Goal: Task Accomplishment & Management: Complete application form

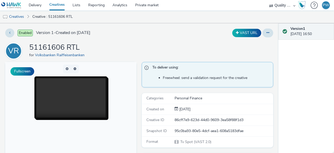
click at [60, 5] on link "Creatives" at bounding box center [56, 5] width 23 height 10
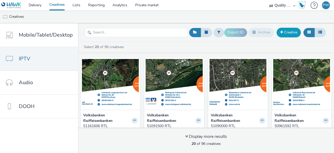
click at [292, 34] on link "Creative" at bounding box center [289, 32] width 24 height 9
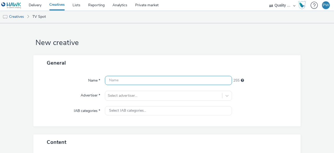
click at [133, 78] on input "text" at bounding box center [168, 80] width 127 height 9
paste input "51361021 RTL"
type input "51361021 RTL"
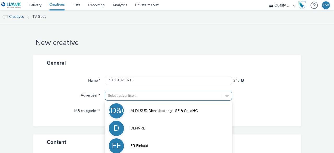
click at [128, 94] on div "option FR Einkauf focused, 3 of 5. 5 results available. Use Up and Down to choo…" at bounding box center [168, 96] width 127 height 10
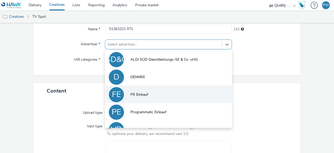
scroll to position [11, 0]
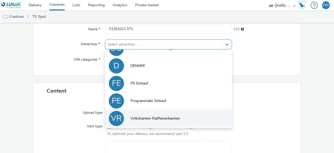
click at [145, 119] on span "Volksbanken Raiffeisenbanken" at bounding box center [156, 118] width 50 height 5
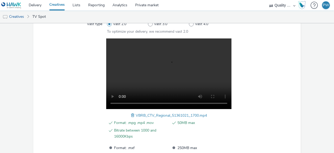
scroll to position [202, 0]
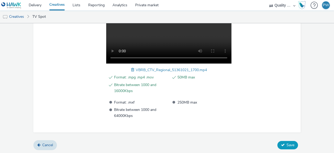
click at [283, 146] on button "Save" at bounding box center [288, 145] width 21 height 8
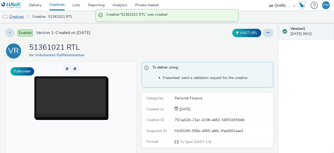
click at [21, 15] on link "Creatives" at bounding box center [13, 16] width 27 height 13
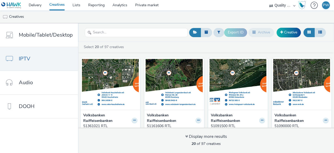
click at [101, 23] on ul "Creatives" at bounding box center [167, 16] width 334 height 13
click at [284, 31] on link "Creative" at bounding box center [289, 32] width 24 height 9
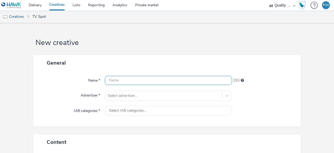
click at [140, 78] on input "text" at bounding box center [168, 80] width 127 height 9
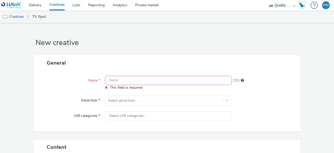
click at [118, 80] on input "text" at bounding box center [168, 80] width 127 height 9
paste input "51390000 RTL"
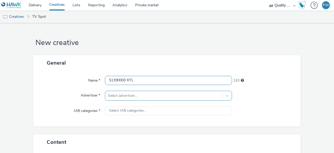
type input "51390000 RTL"
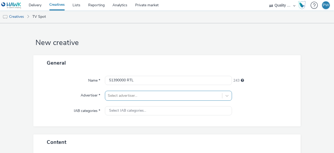
click at [121, 98] on div "Select advertiser..." at bounding box center [168, 96] width 127 height 10
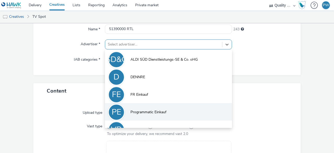
scroll to position [11, 0]
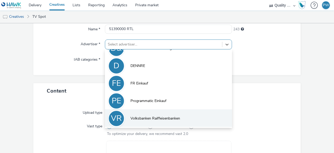
click at [148, 122] on li "VR Volksbanken Raiffeisenbanken" at bounding box center [168, 117] width 127 height 17
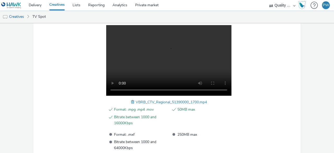
scroll to position [202, 0]
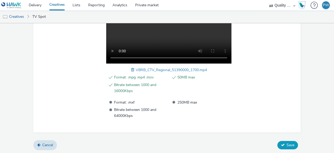
click at [283, 142] on button "Save" at bounding box center [288, 145] width 21 height 8
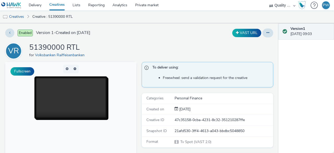
drag, startPoint x: 14, startPoint y: 16, endPoint x: 34, endPoint y: 15, distance: 20.1
click at [14, 16] on link "Creatives" at bounding box center [13, 16] width 27 height 13
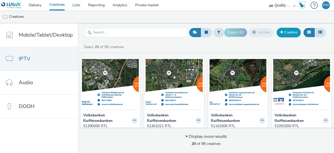
click at [282, 32] on span at bounding box center [281, 32] width 3 height 4
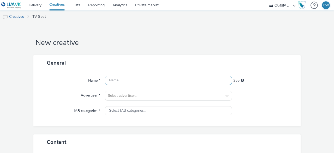
click at [125, 79] on input "text" at bounding box center [168, 80] width 127 height 9
paste input "51591300 RTL"
type input "51591300 RTL"
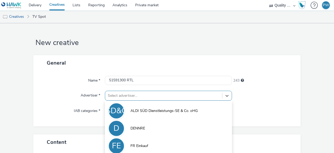
click at [135, 95] on div "option FR Einkauf focused, 3 of 5. 5 results available. Use Up and Down to choo…" at bounding box center [168, 96] width 127 height 10
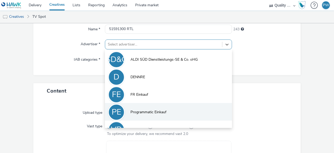
scroll to position [11, 0]
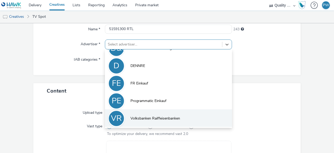
click at [143, 118] on span "Volksbanken Raiffeisenbanken" at bounding box center [156, 118] width 50 height 5
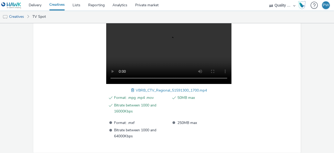
scroll to position [202, 0]
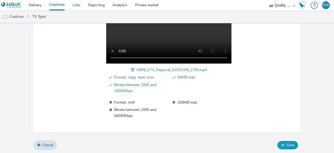
click at [281, 143] on icon at bounding box center [283, 145] width 4 height 4
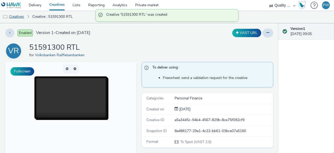
click at [16, 15] on link "Creatives" at bounding box center [13, 16] width 27 height 13
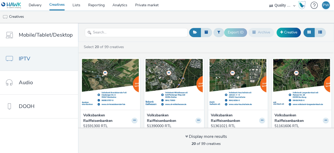
click at [143, 47] on div "Select 20 of 99 creatives" at bounding box center [207, 46] width 248 height 5
click at [289, 31] on link "Creative" at bounding box center [289, 32] width 24 height 9
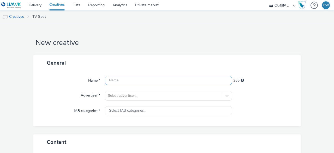
click at [110, 79] on input "text" at bounding box center [168, 80] width 127 height 9
paste input "51762434 RTL"
type input "51762434 RTL"
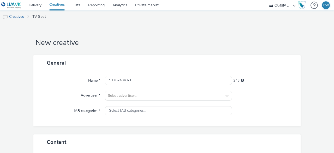
click at [119, 103] on div "Name * 51762434 RTL 243 Advertiser * Select advertiser... IAB categories * Sele…" at bounding box center [166, 99] width 267 height 56
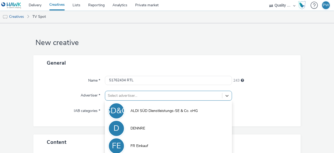
click at [124, 96] on div "option FR Einkauf focused, 3 of 5. 5 results available. Use Up and Down to choo…" at bounding box center [168, 96] width 127 height 10
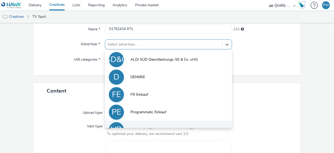
scroll to position [11, 0]
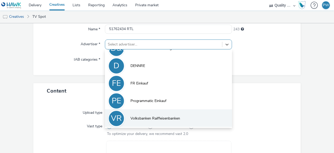
click at [138, 114] on li "VR Volksbanken Raiffeisenbanken" at bounding box center [168, 117] width 127 height 17
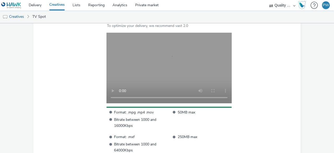
scroll to position [197, 0]
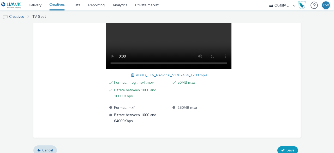
click at [287, 148] on span "Save" at bounding box center [291, 150] width 8 height 5
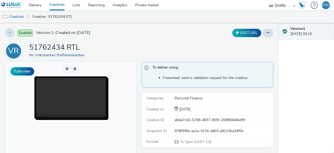
drag, startPoint x: 22, startPoint y: 17, endPoint x: 51, endPoint y: 21, distance: 28.9
click at [22, 17] on link "Creatives" at bounding box center [13, 16] width 27 height 13
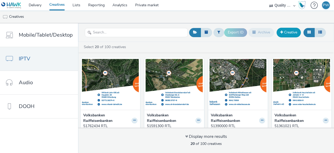
click at [282, 31] on span at bounding box center [281, 32] width 3 height 4
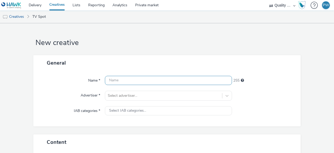
click at [116, 83] on input "text" at bounding box center [168, 80] width 127 height 9
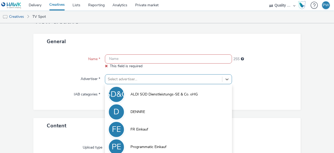
scroll to position [51, 0]
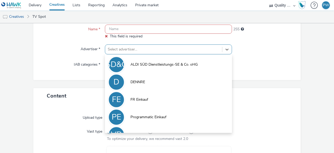
click at [139, 54] on div "option DENNRE focused, 2 of 5. 5 results available. Use Up and Down to choose o…" at bounding box center [168, 49] width 127 height 10
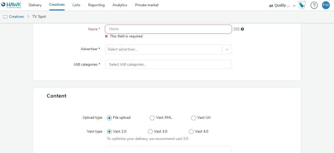
click at [254, 119] on div at bounding box center [261, 117] width 62 height 9
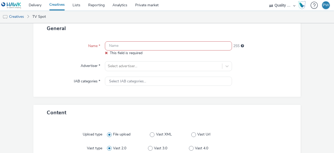
scroll to position [0, 0]
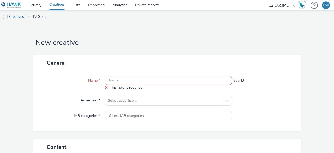
click at [118, 82] on input "text" at bounding box center [168, 80] width 127 height 9
paste input "51861403 RTL"
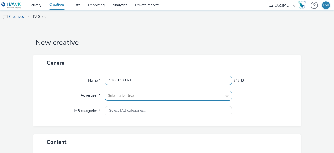
type input "51861403 RTL"
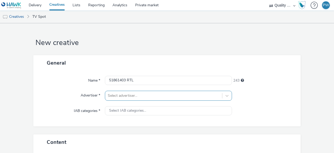
click at [114, 92] on div "Select advertiser..." at bounding box center [168, 96] width 127 height 10
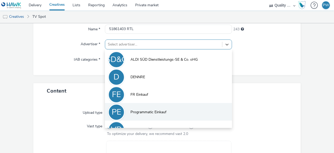
scroll to position [11, 0]
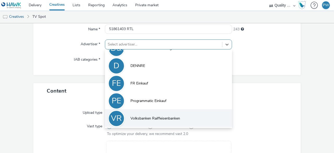
click at [137, 118] on span "Volksbanken Raiffeisenbanken" at bounding box center [156, 118] width 50 height 5
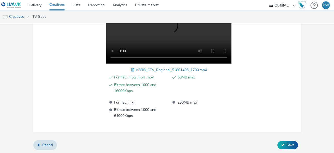
scroll to position [202, 0]
click at [287, 142] on span "Save" at bounding box center [291, 144] width 8 height 5
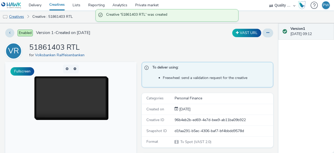
click at [25, 16] on link "Creatives" at bounding box center [13, 16] width 27 height 13
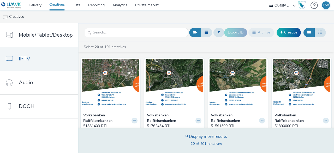
click at [143, 131] on div "Display more results 20 of 101 creatives" at bounding box center [206, 139] width 260 height 25
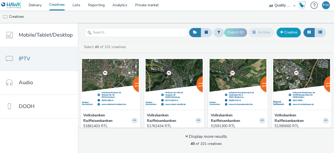
click at [297, 32] on link "Creative" at bounding box center [289, 32] width 24 height 9
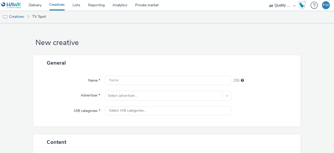
click at [120, 86] on div "Name * 255 Advertiser * Select advertiser... IAB categories * Select IAB catego…" at bounding box center [166, 99] width 267 height 56
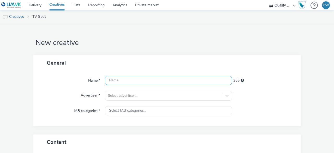
click at [120, 81] on input "text" at bounding box center [168, 80] width 127 height 9
paste input "51861616 RTL"
type input "51861616 RTL"
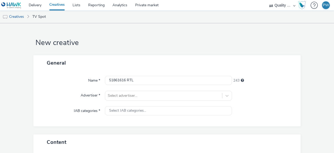
click at [121, 89] on div "Name * 51861616 RTL 243 Advertiser * Select advertiser... IAB categories * Sele…" at bounding box center [166, 99] width 267 height 56
click at [122, 95] on div "Select advertiser..." at bounding box center [168, 96] width 127 height 10
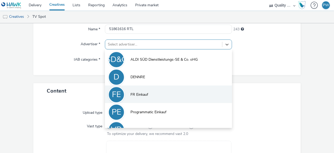
scroll to position [11, 0]
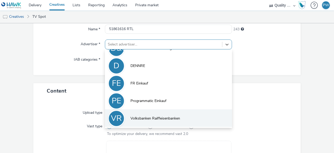
click at [139, 119] on span "Volksbanken Raiffeisenbanken" at bounding box center [156, 118] width 50 height 5
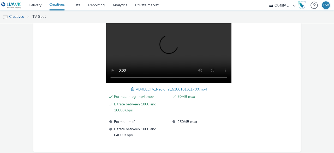
scroll to position [202, 0]
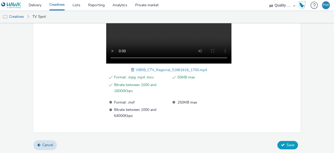
click at [287, 145] on span "Save" at bounding box center [291, 144] width 8 height 5
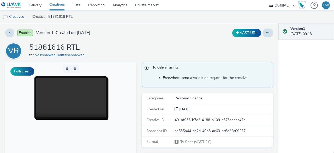
click at [24, 19] on link "Creatives" at bounding box center [13, 16] width 27 height 13
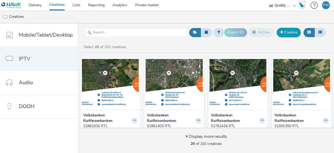
click at [292, 33] on link "Creative" at bounding box center [289, 32] width 24 height 9
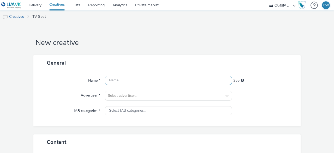
click at [128, 79] on input "text" at bounding box center [168, 80] width 127 height 9
paste input "51861806 RTL"
type input "51861806 RTL"
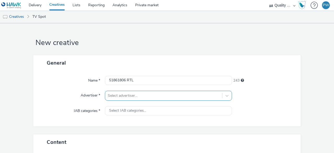
click at [122, 96] on div "Select advertiser..." at bounding box center [168, 96] width 127 height 10
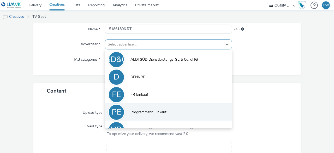
scroll to position [11, 0]
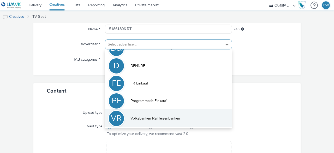
click at [143, 116] on span "Volksbanken Raiffeisenbanken" at bounding box center [156, 118] width 50 height 5
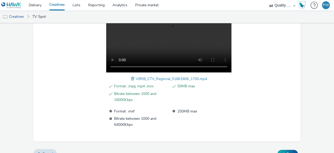
scroll to position [202, 0]
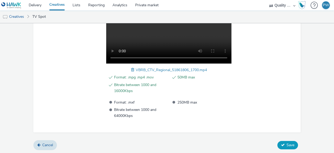
click at [288, 146] on button "Save" at bounding box center [288, 145] width 21 height 8
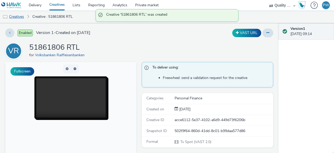
click at [24, 17] on link "Creatives" at bounding box center [13, 16] width 27 height 13
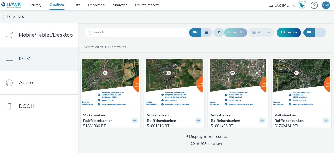
drag, startPoint x: 177, startPoint y: 18, endPoint x: 270, endPoint y: 34, distance: 95.2
click at [177, 18] on ul "Creatives" at bounding box center [167, 16] width 334 height 13
click at [288, 34] on link "Creative" at bounding box center [289, 32] width 24 height 9
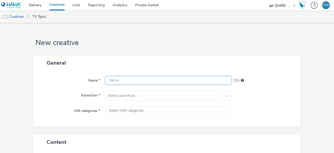
click at [124, 79] on input "text" at bounding box center [168, 80] width 127 height 9
paste input "51961023 RTL"
type input "51961023 RTL"
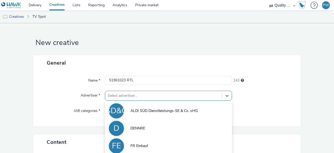
click at [115, 96] on div "option FR Einkauf focused, 3 of 5. 5 results available. Use Up and Down to choo…" at bounding box center [168, 96] width 127 height 10
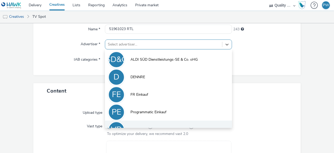
scroll to position [11, 0]
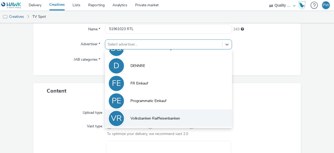
click at [145, 116] on span "Volksbanken Raiffeisenbanken" at bounding box center [156, 118] width 50 height 5
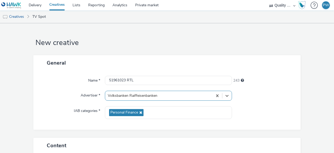
scroll to position [202, 0]
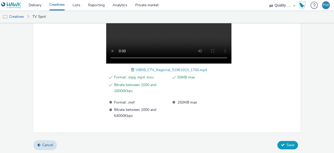
click at [278, 144] on button "Save" at bounding box center [288, 145] width 21 height 8
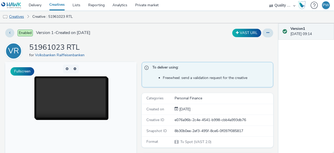
click at [18, 16] on link "Creatives" at bounding box center [13, 16] width 27 height 13
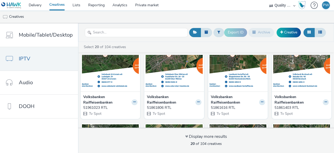
scroll to position [26, 0]
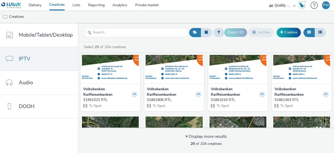
click at [181, 42] on div "Select 20 of 104 creatives Volksbanken Raiffeisenbanken 51961023 RTL Tv Spot Vo…" at bounding box center [206, 97] width 256 height 111
click at [161, 47] on div "Select 20 of 104 creatives" at bounding box center [207, 46] width 248 height 5
click at [279, 35] on link "Creative" at bounding box center [289, 32] width 24 height 9
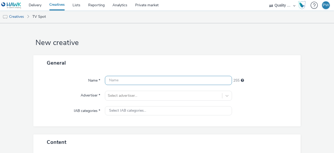
click at [123, 81] on input "text" at bounding box center [168, 80] width 127 height 9
paste input "51990000 RTL"
type input "51990000 RTL"
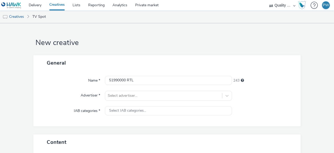
drag, startPoint x: 171, startPoint y: 56, endPoint x: 160, endPoint y: 64, distance: 12.9
click at [171, 56] on div "General" at bounding box center [166, 62] width 267 height 15
click at [124, 95] on div "Select advertiser..." at bounding box center [168, 96] width 127 height 10
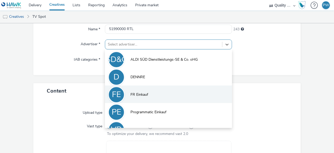
scroll to position [11, 0]
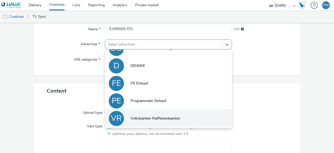
click at [142, 117] on span "Volksbanken Raiffeisenbanken" at bounding box center [156, 118] width 50 height 5
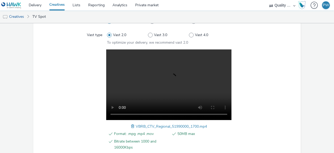
scroll to position [202, 0]
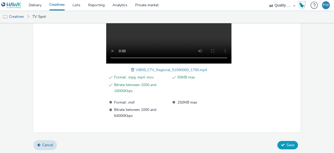
click at [285, 146] on button "Save" at bounding box center [288, 145] width 21 height 8
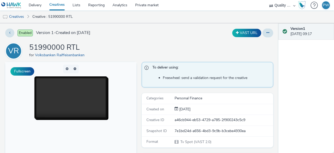
click at [210, 42] on div "Enabled Version 1 - Created on 11 September 2025 VAST URL VR 51990000 RTL for V…" at bounding box center [139, 88] width 279 height 130
click at [22, 15] on link "Creatives" at bounding box center [13, 16] width 27 height 13
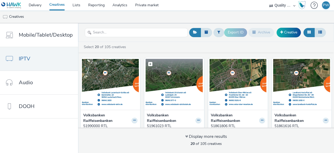
drag, startPoint x: 160, startPoint y: 40, endPoint x: 192, endPoint y: 95, distance: 63.8
click at [160, 40] on header "Export ID Archive Creative" at bounding box center [206, 32] width 256 height 19
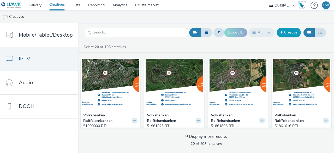
click at [291, 37] on link "Creative" at bounding box center [289, 32] width 24 height 9
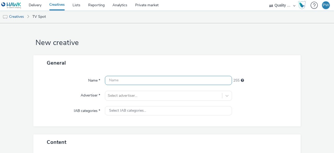
click at [126, 78] on input "text" at bounding box center [168, 80] width 127 height 9
paste input "52060208 RTL"
type input "52060208 RTL"
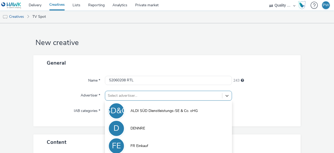
click at [128, 93] on div "option FR Einkauf focused, 3 of 5. 5 results available. Use Up and Down to choo…" at bounding box center [168, 96] width 127 height 10
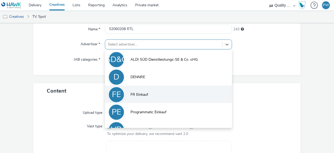
scroll to position [11, 0]
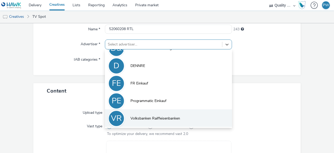
click at [124, 116] on li "VR Volksbanken Raiffeisenbanken" at bounding box center [168, 117] width 127 height 17
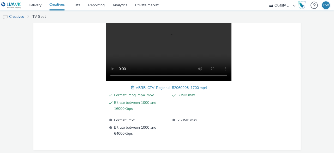
scroll to position [202, 0]
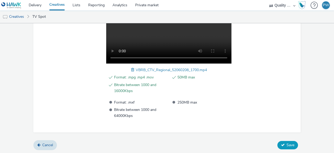
click at [282, 142] on button "Save" at bounding box center [288, 145] width 21 height 8
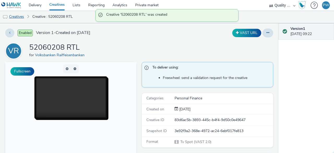
click at [18, 20] on link "Creatives" at bounding box center [13, 16] width 27 height 13
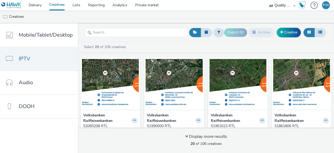
click at [167, 46] on div "Select 20 of 106 creatives" at bounding box center [207, 46] width 248 height 5
click at [288, 30] on link "Creative" at bounding box center [289, 32] width 24 height 9
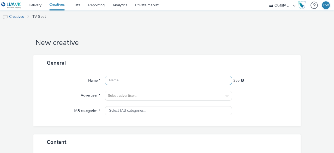
click at [120, 80] on input "text" at bounding box center [168, 80] width 127 height 9
paste input "52062601 RTL"
type input "52062601 RTL"
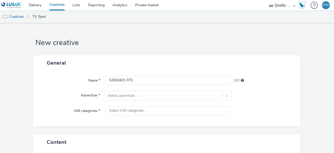
click at [130, 87] on div "Name * 52062601 RTL 243 Advertiser * Select advertiser... IAB categories * Sele…" at bounding box center [166, 99] width 267 height 56
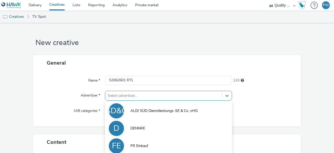
click at [129, 94] on div "option FR Einkauf focused, 3 of 5. 5 results available. Use Up and Down to choo…" at bounding box center [168, 96] width 127 height 10
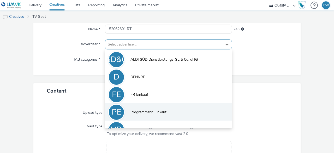
scroll to position [11, 0]
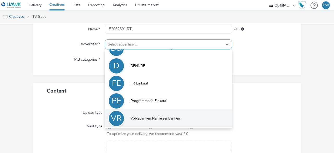
click at [133, 117] on span "Volksbanken Raiffeisenbanken" at bounding box center [156, 118] width 50 height 5
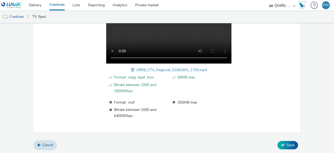
scroll to position [202, 0]
click at [281, 143] on icon at bounding box center [283, 145] width 4 height 4
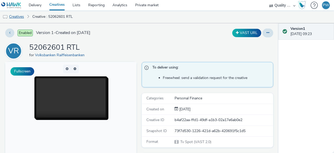
click at [23, 20] on link "Creatives" at bounding box center [13, 16] width 27 height 13
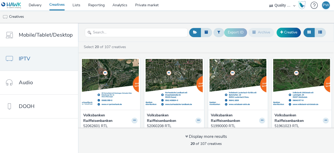
click at [166, 40] on header "Export ID Archive Creative" at bounding box center [206, 32] width 256 height 19
click at [290, 35] on link "Creative" at bounding box center [289, 32] width 24 height 9
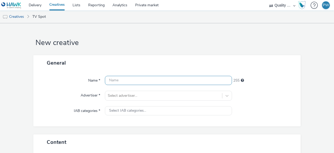
click at [119, 80] on input "text" at bounding box center [168, 80] width 127 height 9
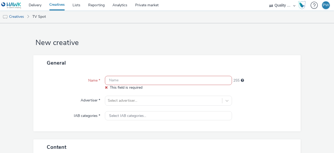
click at [119, 80] on input "text" at bounding box center [168, 80] width 127 height 9
paste input "52063369 RTL"
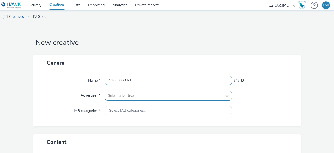
type input "52063369 RTL"
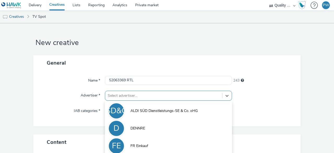
click at [133, 97] on div "option FR Einkauf focused, 3 of 5. 5 results available. Use Up and Down to choo…" at bounding box center [168, 96] width 127 height 10
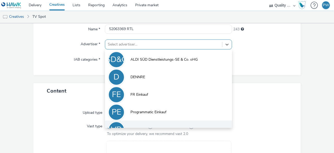
scroll to position [11, 0]
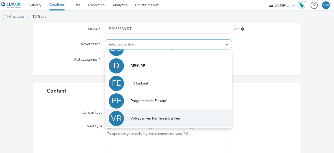
click at [168, 116] on span "Volksbanken Raiffeisenbanken" at bounding box center [156, 118] width 50 height 5
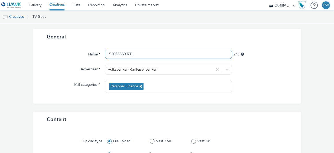
scroll to position [0, 0]
click at [140, 110] on div "General Name * 52063369 RTL 243 Advertiser * Volksbanken Raiffeisenbanken IAB c…" at bounding box center [166, 70] width 267 height 83
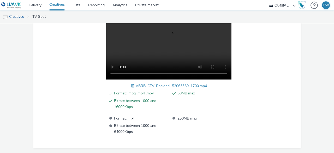
scroll to position [202, 0]
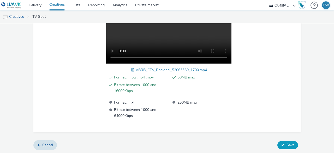
click at [288, 146] on span "Save" at bounding box center [291, 144] width 8 height 5
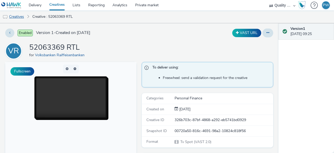
click at [20, 19] on link "Creatives" at bounding box center [13, 16] width 27 height 13
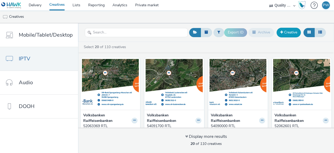
click at [293, 36] on link "Creative" at bounding box center [289, 32] width 24 height 9
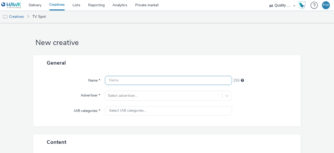
click at [122, 82] on input "text" at bounding box center [168, 80] width 127 height 9
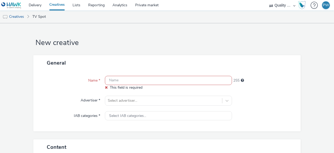
click at [126, 81] on input "text" at bounding box center [168, 80] width 127 height 9
paste input "52063550 RTL"
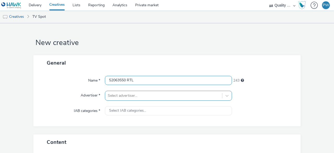
type input "52063550 RTL"
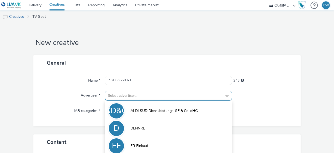
click at [130, 99] on div "option FR Einkauf focused, 3 of 5. 5 results available. Use Up and Down to choo…" at bounding box center [168, 96] width 127 height 10
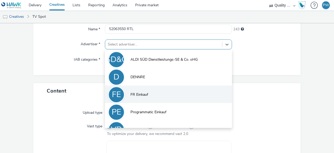
scroll to position [11, 0]
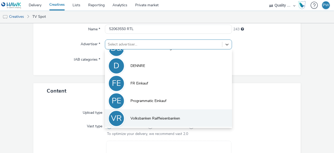
click at [145, 120] on span "Volksbanken Raiffeisenbanken" at bounding box center [156, 118] width 50 height 5
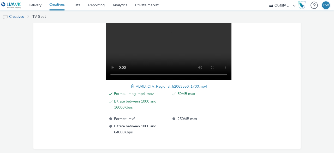
scroll to position [202, 0]
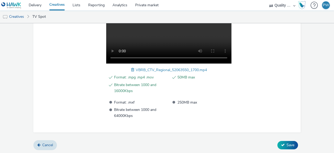
click at [294, 147] on div "Cancel Save" at bounding box center [166, 144] width 267 height 9
click at [287, 143] on span "Save" at bounding box center [291, 144] width 8 height 5
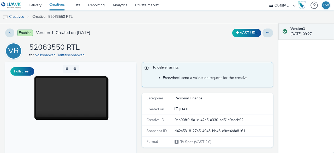
drag, startPoint x: 22, startPoint y: 17, endPoint x: 37, endPoint y: 21, distance: 15.2
click at [22, 17] on link "Creatives" at bounding box center [13, 16] width 27 height 13
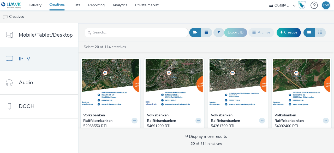
click at [150, 44] on div "Select 20 of 114 creatives Volksbanken Raiffeisenbanken 52063550 RTL Tv Spot Vo…" at bounding box center [206, 97] width 256 height 111
click at [291, 29] on link "Creative" at bounding box center [289, 32] width 24 height 9
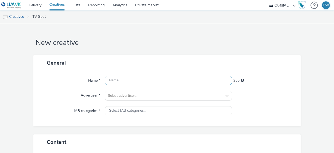
click at [109, 79] on input "text" at bounding box center [168, 80] width 127 height 9
paste input "52064156 RTL"
type input "52064156 RTL"
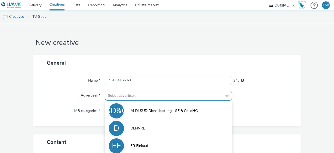
click at [131, 92] on div "option FR Einkauf focused, 3 of 5. 5 results available. Use Up and Down to choo…" at bounding box center [168, 96] width 127 height 10
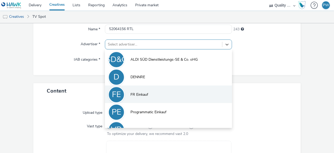
scroll to position [11, 0]
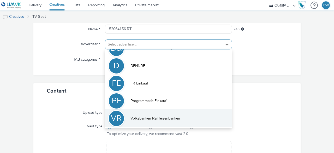
click at [134, 118] on span "Volksbanken Raiffeisenbanken" at bounding box center [156, 118] width 50 height 5
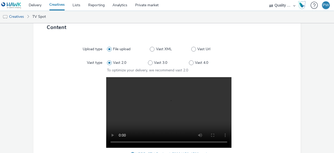
scroll to position [202, 0]
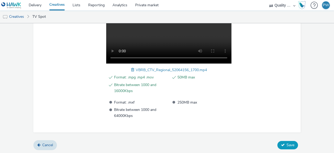
click at [287, 144] on span "Save" at bounding box center [291, 144] width 8 height 5
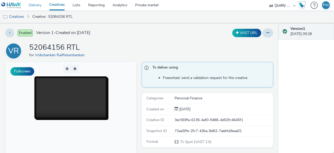
click at [32, 5] on link "Delivery" at bounding box center [35, 5] width 21 height 10
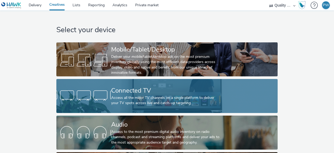
click at [138, 86] on div "Connected TV" at bounding box center [166, 90] width 110 height 9
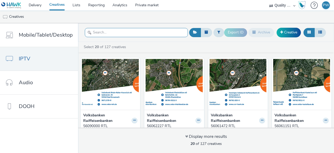
click at [103, 34] on input "text" at bounding box center [136, 32] width 103 height 9
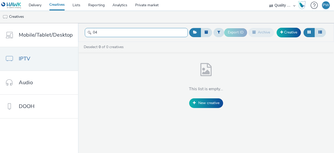
type input "0"
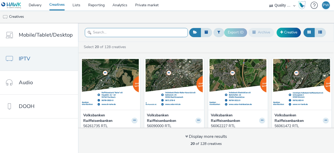
click at [98, 34] on input "text" at bounding box center [136, 32] width 103 height 9
paste input "52069029 RTL"
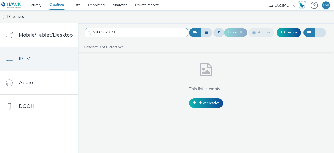
type input "52069029 RTL"
drag, startPoint x: 120, startPoint y: 30, endPoint x: 86, endPoint y: 29, distance: 33.4
click at [86, 29] on input "52069029 RTL" at bounding box center [136, 32] width 103 height 9
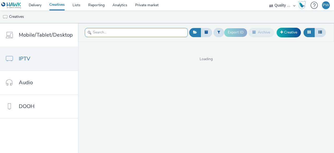
paste input "52064156 RTL"
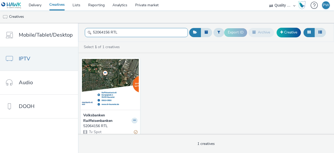
type input "52064156 RTL"
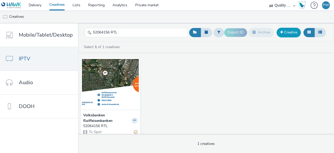
click at [286, 33] on link "Creative" at bounding box center [289, 32] width 24 height 9
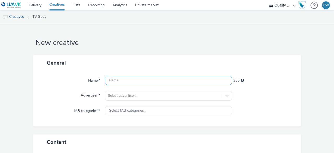
click at [121, 81] on input "text" at bounding box center [168, 80] width 127 height 9
paste input "52069029 RTL"
type input "52069029 RTL"
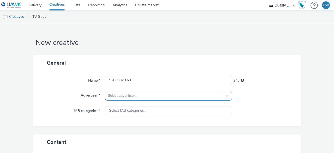
click at [116, 94] on div "Select advertiser..." at bounding box center [168, 96] width 127 height 10
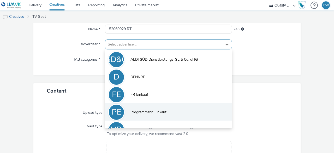
scroll to position [11, 0]
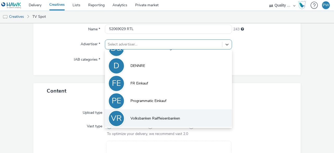
click at [134, 117] on span "Volksbanken Raiffeisenbanken" at bounding box center [156, 118] width 50 height 5
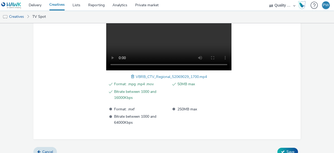
scroll to position [202, 0]
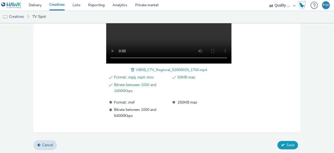
click at [281, 143] on icon at bounding box center [283, 145] width 4 height 4
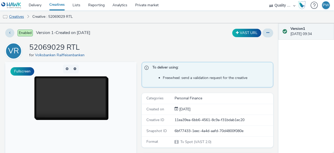
click at [20, 17] on link "Creatives" at bounding box center [13, 16] width 27 height 13
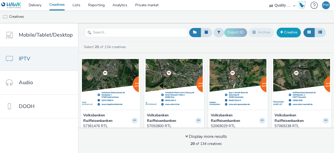
click at [290, 32] on link "Creative" at bounding box center [289, 32] width 24 height 9
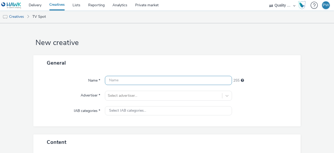
click at [125, 79] on input "text" at bounding box center [168, 80] width 127 height 9
paste input "52090000 RTL"
type input "52090000 RTL"
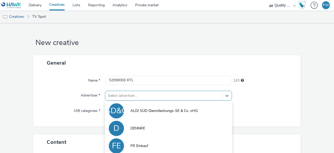
click at [121, 93] on div "option FR Einkauf focused, 3 of 5. 5 results available. Use Up and Down to choo…" at bounding box center [168, 96] width 127 height 10
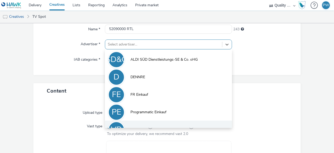
scroll to position [11, 0]
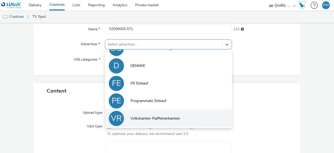
click at [135, 120] on span "Volksbanken Raiffeisenbanken" at bounding box center [156, 118] width 50 height 5
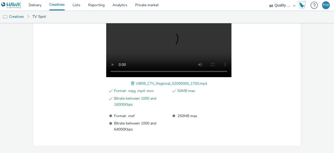
scroll to position [202, 0]
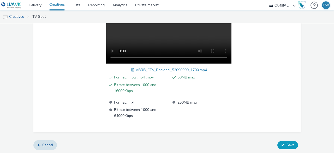
click at [278, 142] on button "Save" at bounding box center [288, 145] width 21 height 8
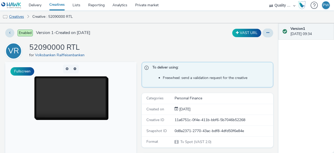
click at [25, 16] on link "Creatives" at bounding box center [13, 16] width 27 height 13
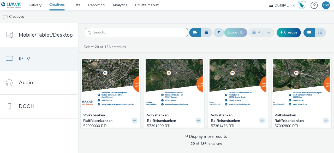
drag, startPoint x: 134, startPoint y: 42, endPoint x: 185, endPoint y: 31, distance: 51.6
click at [134, 42] on div "Select 20 of 136 creatives Volksbanken Raiffeisenbanken 52090000 RTL Tv Spot Vo…" at bounding box center [206, 97] width 256 height 111
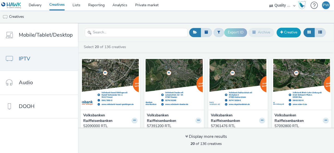
click at [291, 31] on link "Creative" at bounding box center [289, 32] width 24 height 9
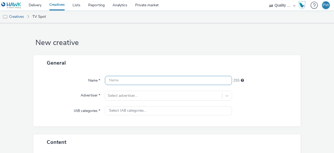
click at [122, 76] on input "text" at bounding box center [168, 80] width 127 height 9
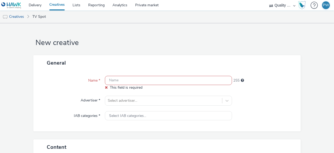
click at [116, 82] on input "text" at bounding box center [168, 80] width 127 height 9
paste input "52360059 RTL"
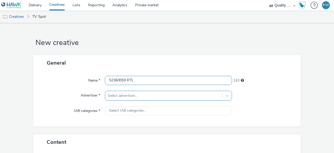
type input "52360059 RTL"
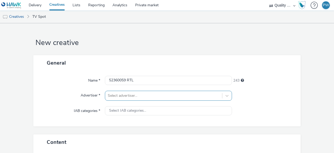
click at [137, 97] on div "Select advertiser..." at bounding box center [168, 96] width 127 height 10
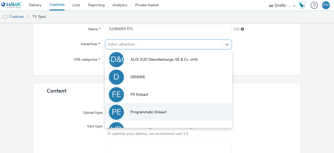
scroll to position [11, 0]
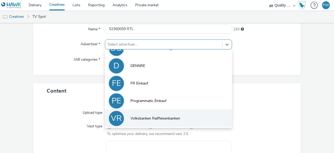
click at [139, 120] on span "Volksbanken Raiffeisenbanken" at bounding box center [156, 118] width 50 height 5
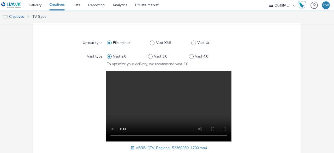
scroll to position [202, 0]
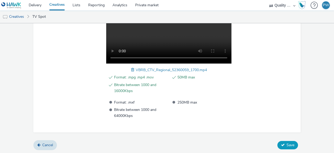
click at [283, 145] on button "Save" at bounding box center [288, 145] width 21 height 8
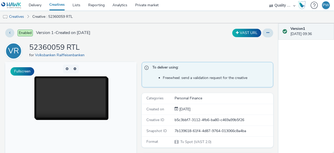
click at [153, 38] on div "Enabled Version 1 - Created on 11 September 2025 VAST URL VR 52360059 RTL for V…" at bounding box center [139, 88] width 279 height 130
click at [36, 5] on link "Delivery" at bounding box center [35, 5] width 21 height 10
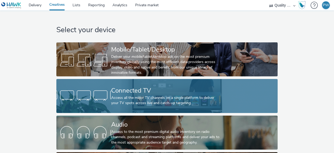
click at [97, 97] on div at bounding box center [83, 95] width 55 height 17
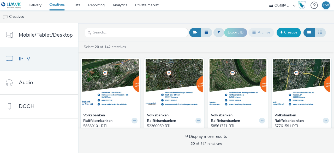
click at [290, 32] on link "Creative" at bounding box center [289, 32] width 24 height 9
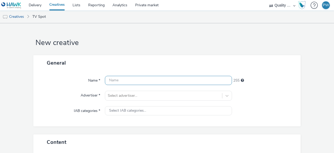
click at [121, 81] on input "text" at bounding box center [168, 80] width 127 height 9
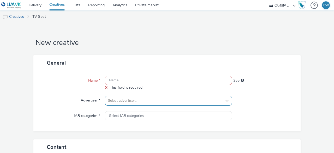
drag, startPoint x: 130, startPoint y: 78, endPoint x: 166, endPoint y: 97, distance: 40.6
click at [130, 78] on input "text" at bounding box center [168, 80] width 127 height 9
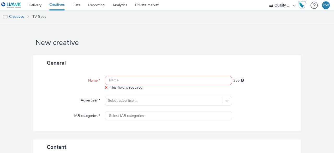
click at [129, 82] on input "text" at bounding box center [168, 80] width 127 height 9
paste input "53060180 RTL"
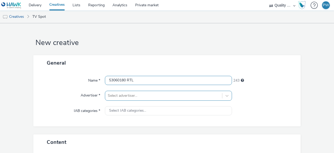
type input "53060180 RTL"
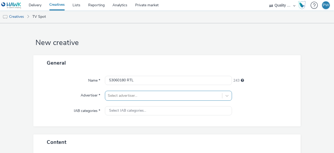
click at [126, 99] on div "Select advertiser..." at bounding box center [168, 96] width 127 height 10
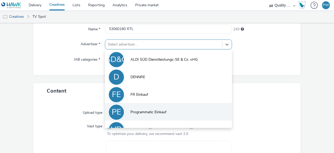
scroll to position [11, 0]
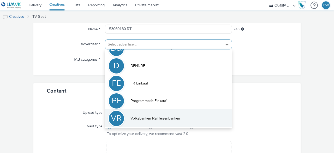
click at [145, 118] on span "Volksbanken Raiffeisenbanken" at bounding box center [156, 118] width 50 height 5
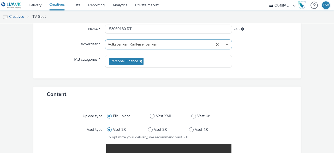
scroll to position [202, 0]
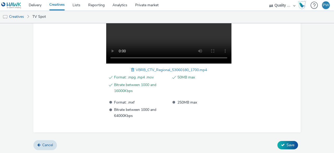
click at [282, 140] on div "Cancel Save" at bounding box center [166, 144] width 267 height 9
click at [282, 144] on button "Save" at bounding box center [288, 145] width 21 height 8
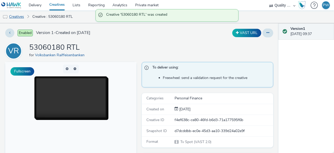
click at [24, 19] on link "Creatives" at bounding box center [13, 16] width 27 height 13
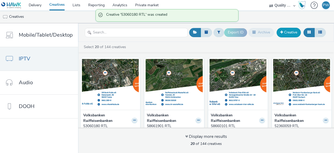
click at [290, 31] on link "Creative" at bounding box center [289, 32] width 24 height 9
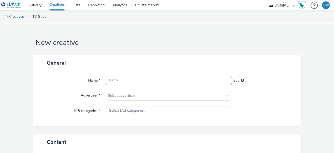
click at [116, 81] on input "text" at bounding box center [168, 80] width 127 height 9
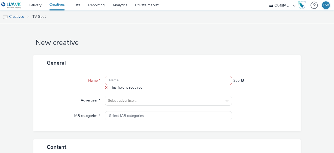
click at [112, 79] on input "text" at bounding box center [168, 80] width 127 height 9
paste input "53061230 RTL"
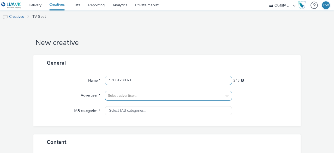
type input "53061230 RTL"
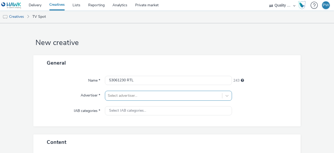
click at [145, 97] on div "Select advertiser..." at bounding box center [168, 96] width 127 height 10
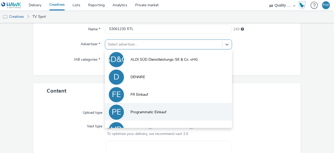
scroll to position [11, 0]
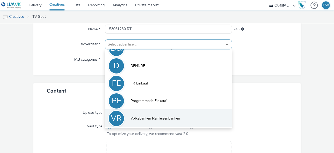
click at [146, 119] on span "Volksbanken Raiffeisenbanken" at bounding box center [156, 118] width 50 height 5
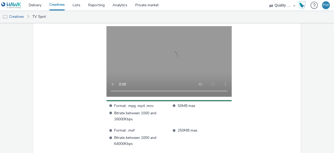
scroll to position [194, 0]
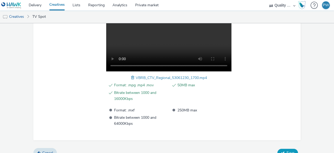
click at [287, 150] on span "Save" at bounding box center [291, 152] width 8 height 5
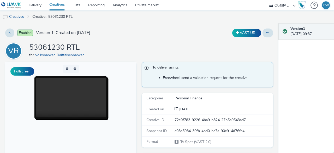
click at [105, 39] on div "Enabled Version 1 - Created on [DATE] VAST URL VR 53061230 RTL for Volksbanken …" at bounding box center [139, 88] width 279 height 130
click at [18, 15] on link "Creatives" at bounding box center [13, 16] width 27 height 13
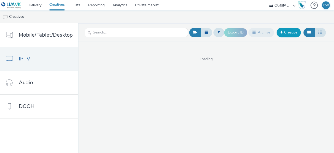
click at [287, 28] on link "Creative" at bounding box center [289, 32] width 24 height 9
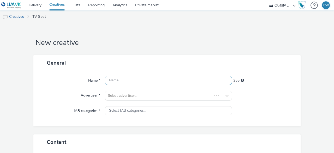
click at [119, 79] on input "text" at bounding box center [168, 80] width 127 height 9
paste input "53062035 RTL"
type input "53062035 RTL"
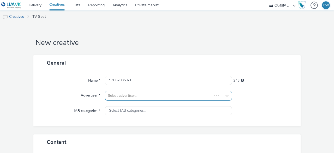
click at [117, 97] on div "Select advertiser..." at bounding box center [168, 96] width 127 height 10
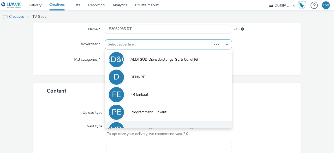
scroll to position [11, 0]
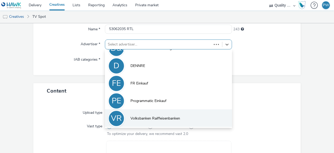
click at [143, 119] on span "Volksbanken Raiffeisenbanken" at bounding box center [156, 118] width 50 height 5
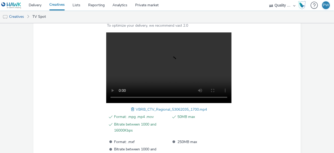
scroll to position [202, 0]
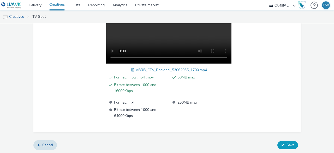
click at [287, 142] on span "Save" at bounding box center [291, 144] width 8 height 5
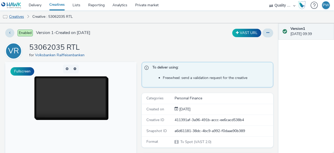
click at [20, 16] on link "Creatives" at bounding box center [13, 16] width 27 height 13
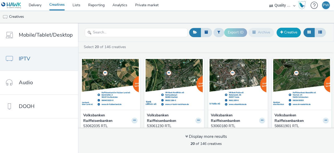
click at [293, 36] on link "Creative" at bounding box center [289, 32] width 24 height 9
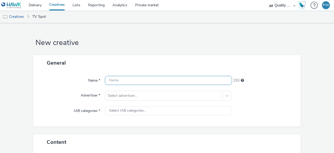
click at [137, 76] on input "text" at bounding box center [168, 80] width 127 height 9
paste input "53062350 RTL"
type input "53062350 RTL"
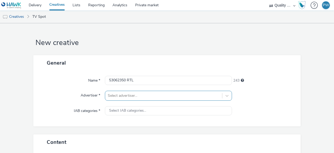
click at [130, 92] on div "Select advertiser..." at bounding box center [168, 96] width 127 height 10
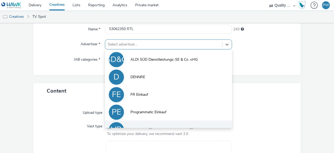
scroll to position [11, 0]
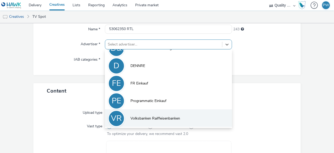
click at [142, 116] on span "Volksbanken Raiffeisenbanken" at bounding box center [156, 118] width 50 height 5
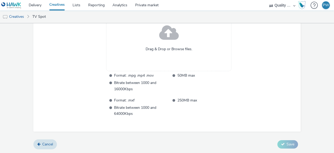
scroll to position [165, 0]
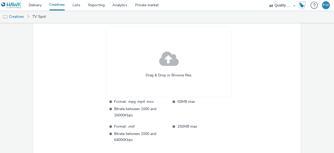
click at [168, 60] on span at bounding box center [169, 59] width 20 height 27
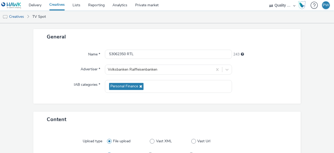
scroll to position [202, 0]
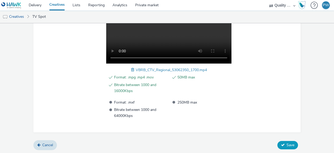
click at [281, 141] on button "Save" at bounding box center [288, 145] width 21 height 8
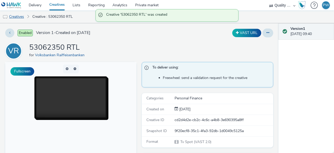
click at [22, 17] on link "Creatives" at bounding box center [13, 16] width 27 height 13
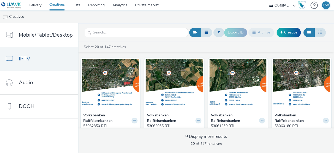
click at [163, 44] on div "Select 20 of 147 creatives" at bounding box center [207, 46] width 248 height 5
click at [299, 33] on link "Creative" at bounding box center [289, 32] width 24 height 9
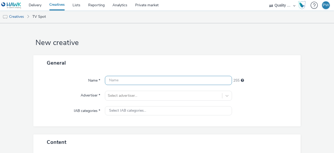
click at [130, 76] on input "text" at bounding box center [168, 80] width 127 height 9
paste input "53093200 RTL"
type input "53093200 RTL"
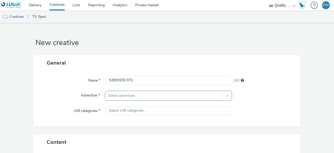
click at [151, 96] on div "Select advertiser..." at bounding box center [168, 96] width 127 height 10
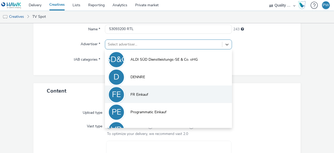
scroll to position [11, 0]
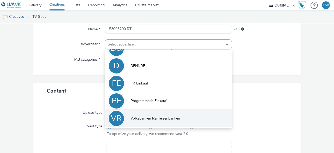
click at [145, 113] on li "VR Volksbanken Raiffeisenbanken" at bounding box center [168, 117] width 127 height 17
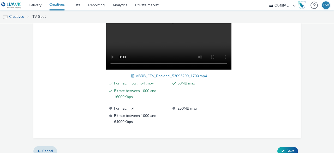
scroll to position [202, 0]
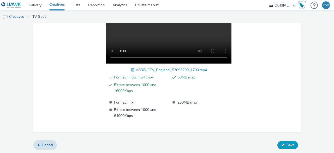
click at [281, 143] on icon at bounding box center [283, 145] width 4 height 4
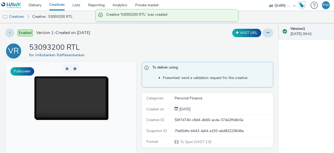
drag, startPoint x: 23, startPoint y: 16, endPoint x: 41, endPoint y: 20, distance: 18.8
click at [23, 16] on link "Creatives" at bounding box center [13, 16] width 27 height 13
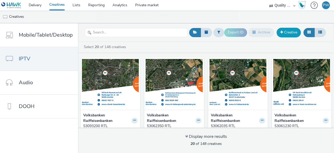
click at [283, 32] on span at bounding box center [281, 32] width 3 height 4
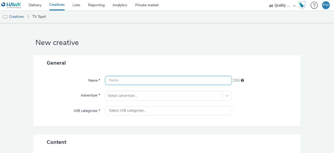
click at [115, 78] on input "text" at bounding box center [168, 80] width 127 height 9
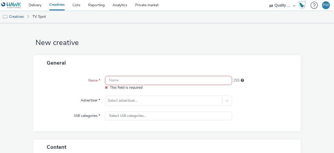
paste input "53261342 RTL"
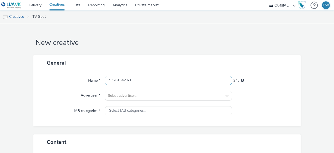
type input "53261342 RTL"
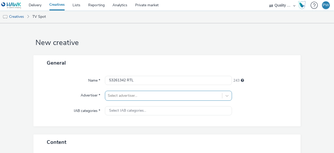
click at [128, 95] on div "Select advertiser..." at bounding box center [168, 96] width 127 height 10
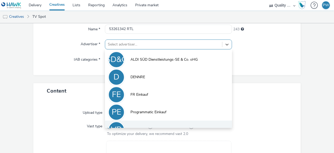
scroll to position [11, 0]
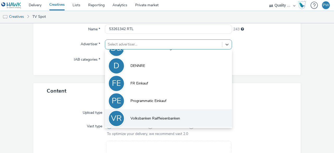
click at [137, 117] on span "Volksbanken Raiffeisenbanken" at bounding box center [156, 118] width 50 height 5
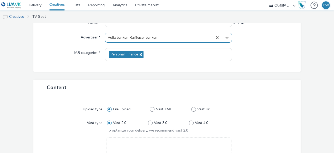
scroll to position [157, 0]
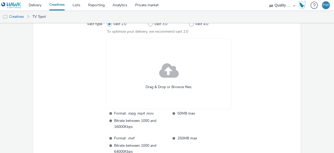
click at [174, 73] on span at bounding box center [169, 71] width 20 height 27
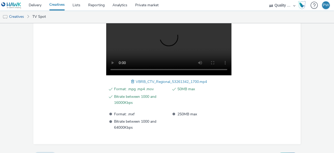
scroll to position [202, 0]
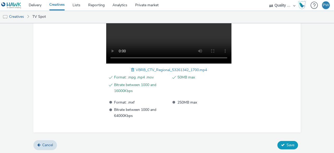
click at [280, 141] on button "Save" at bounding box center [288, 145] width 21 height 8
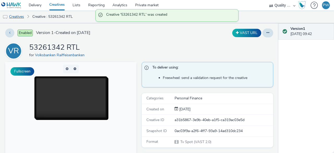
drag, startPoint x: 15, startPoint y: 16, endPoint x: 20, endPoint y: 17, distance: 5.0
click at [15, 16] on link "Creatives" at bounding box center [13, 16] width 27 height 13
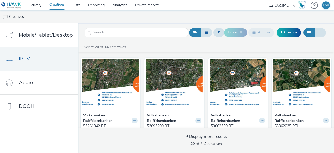
click at [156, 47] on div "Select 20 of 149 creatives" at bounding box center [207, 46] width 248 height 5
click at [285, 34] on link "Creative" at bounding box center [289, 32] width 24 height 9
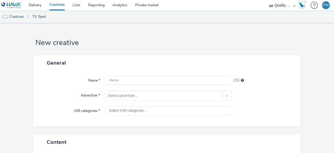
click at [97, 90] on div "Name * 255 Advertiser * Select advertiser... IAB categories * Select IAB catego…" at bounding box center [166, 99] width 267 height 56
click at [125, 87] on div "Name * 255 Advertiser * Select advertiser... IAB categories * Select IAB catego…" at bounding box center [166, 99] width 267 height 56
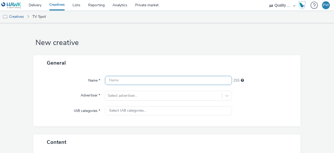
click at [128, 83] on input "text" at bounding box center [168, 80] width 127 height 9
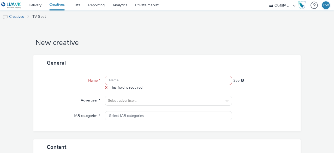
click at [127, 81] on input "text" at bounding box center [168, 80] width 127 height 9
paste input "53290000 RTL"
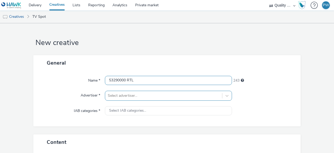
type input "53290000 RTL"
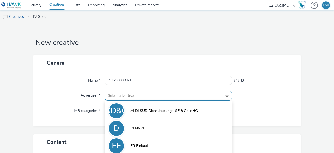
click at [114, 97] on div "option FR Einkauf focused, 3 of 5. 5 results available. Use Up and Down to choo…" at bounding box center [168, 96] width 127 height 10
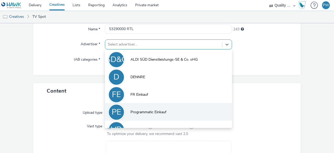
scroll to position [11, 0]
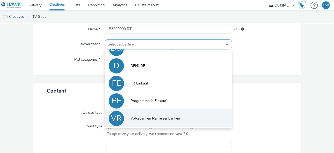
click at [137, 116] on span "Volksbanken Raiffeisenbanken" at bounding box center [156, 118] width 50 height 5
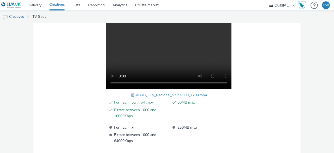
scroll to position [202, 0]
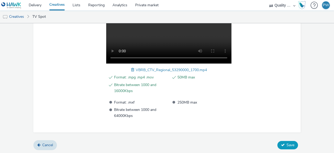
click at [284, 141] on button "Save" at bounding box center [288, 145] width 21 height 8
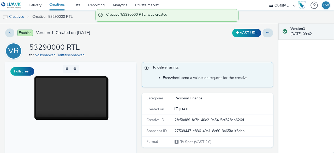
drag, startPoint x: 18, startPoint y: 18, endPoint x: 28, endPoint y: 22, distance: 10.3
click at [18, 18] on link "Creatives" at bounding box center [13, 16] width 27 height 13
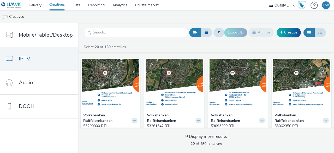
click at [159, 49] on div "Select 20 of 150 creatives" at bounding box center [207, 46] width 248 height 5
click at [38, 7] on link "Delivery" at bounding box center [35, 5] width 21 height 10
